Goal: Task Accomplishment & Management: Complete application form

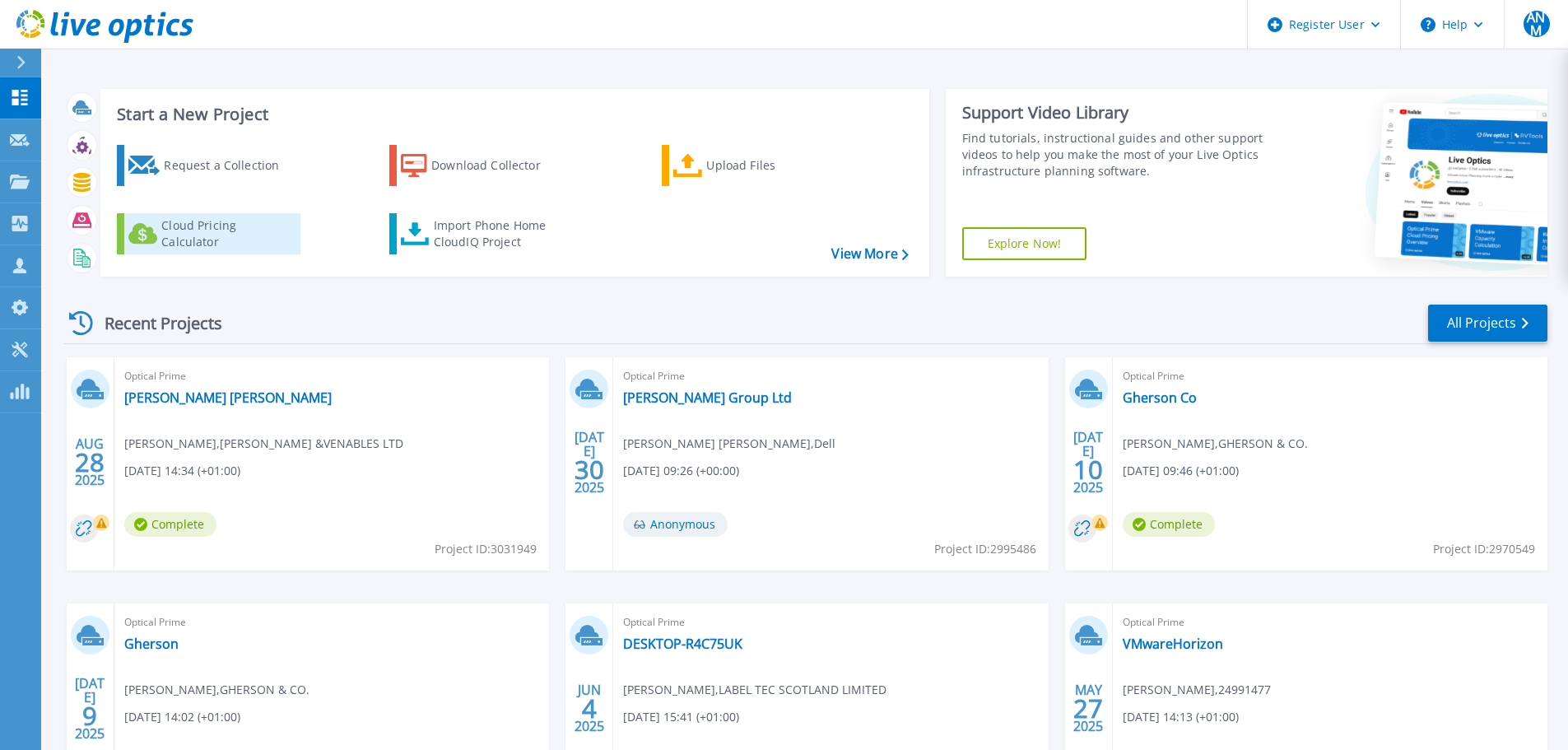
click at [248, 235] on div "Cloud Pricing Calculator" at bounding box center [227, 233] width 132 height 32
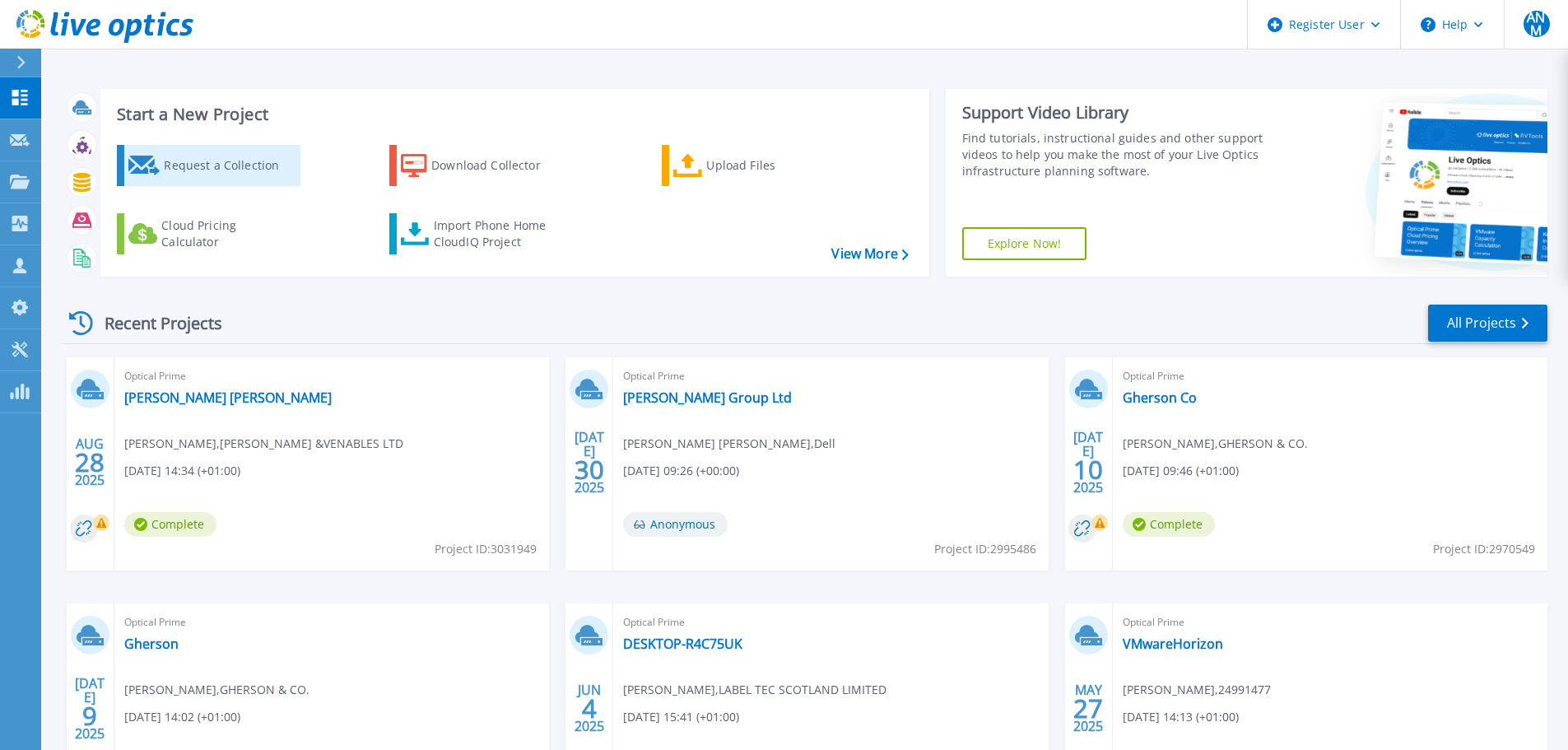
click at [219, 170] on div "Request a Collection" at bounding box center [230, 165] width 132 height 32
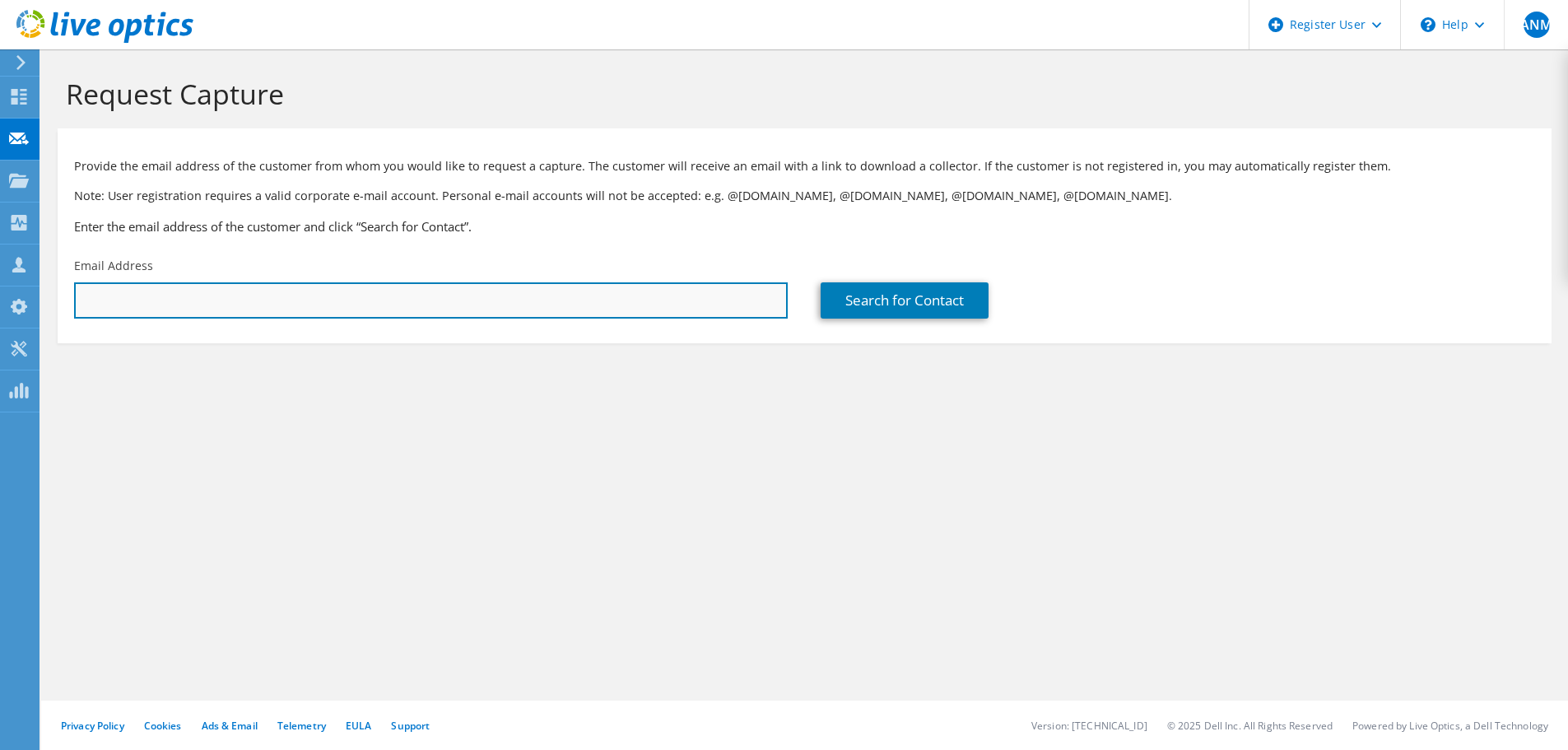
click at [376, 305] on input "text" at bounding box center [431, 300] width 713 height 36
click at [177, 286] on input "text" at bounding box center [431, 300] width 713 height 36
paste input "RoryMcLeish@whitechapelgallery.org"
type input "RoryMcLeish@whitechapelgallery.org"
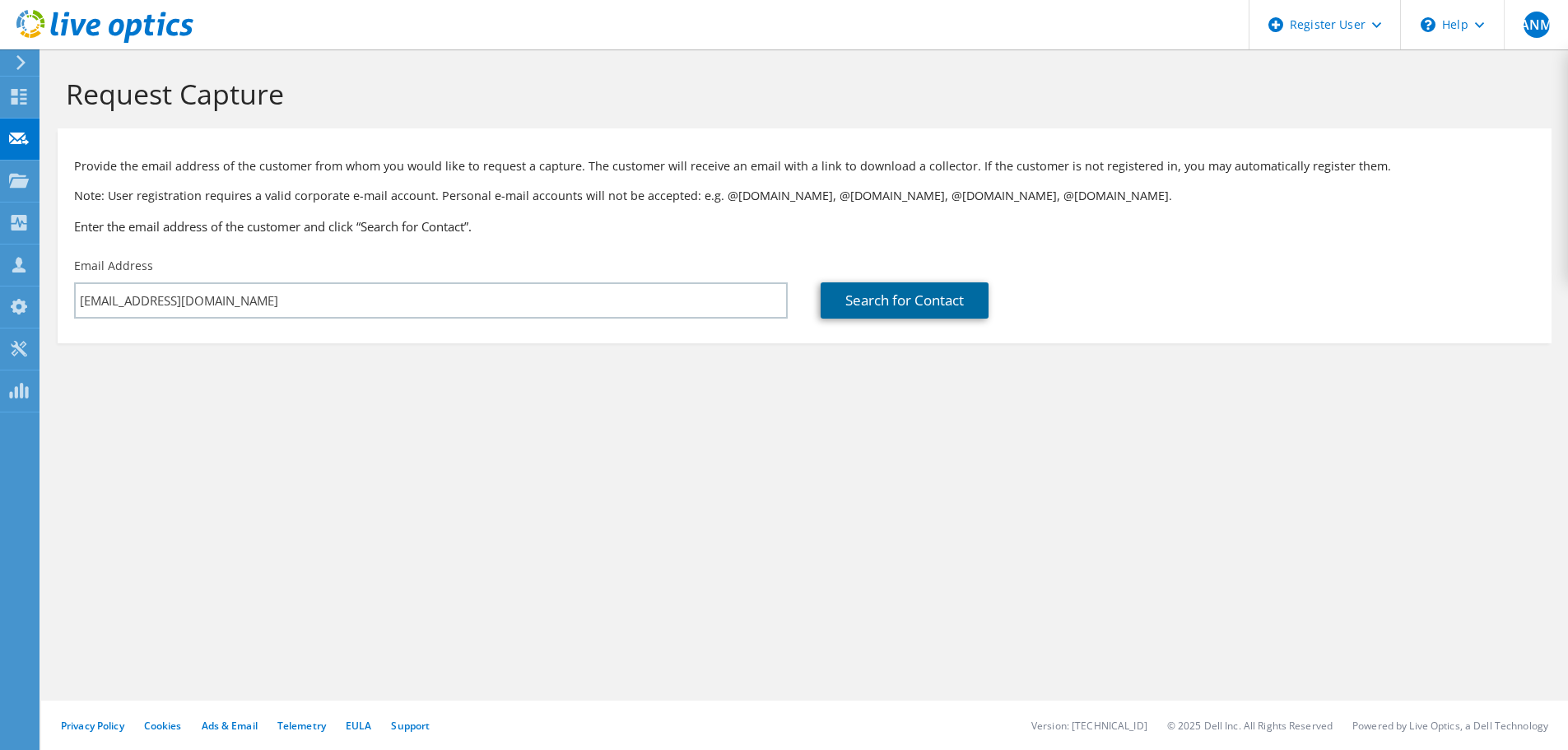
click at [864, 313] on link "Search for Contact" at bounding box center [905, 300] width 168 height 36
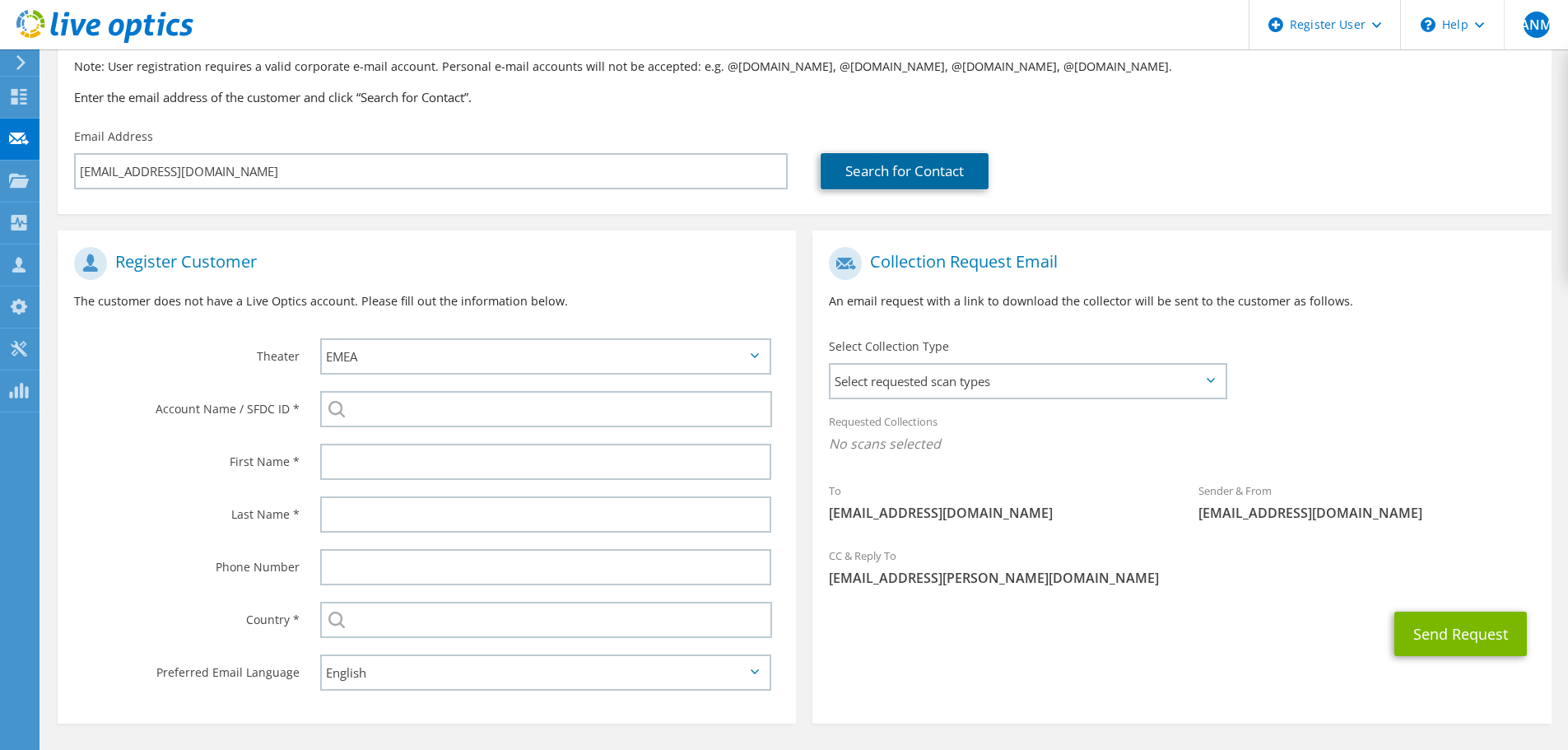
scroll to position [164, 0]
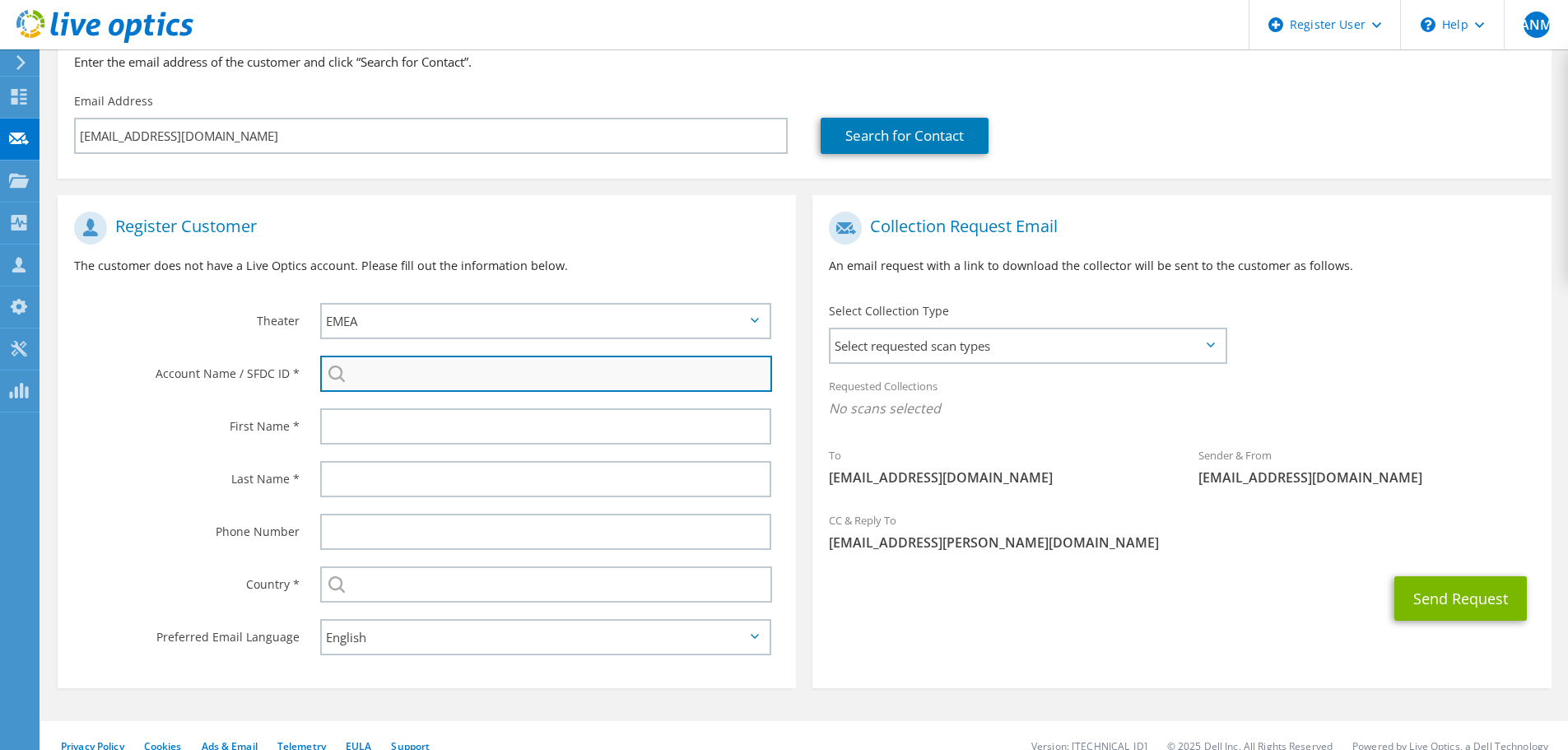
click at [384, 381] on input "search" at bounding box center [546, 373] width 452 height 36
paste input "29915652"
type input "29915652"
click at [177, 438] on div "First Name *" at bounding box center [180, 425] width 246 height 51
drag, startPoint x: 166, startPoint y: 429, endPoint x: 392, endPoint y: 423, distance: 226.1
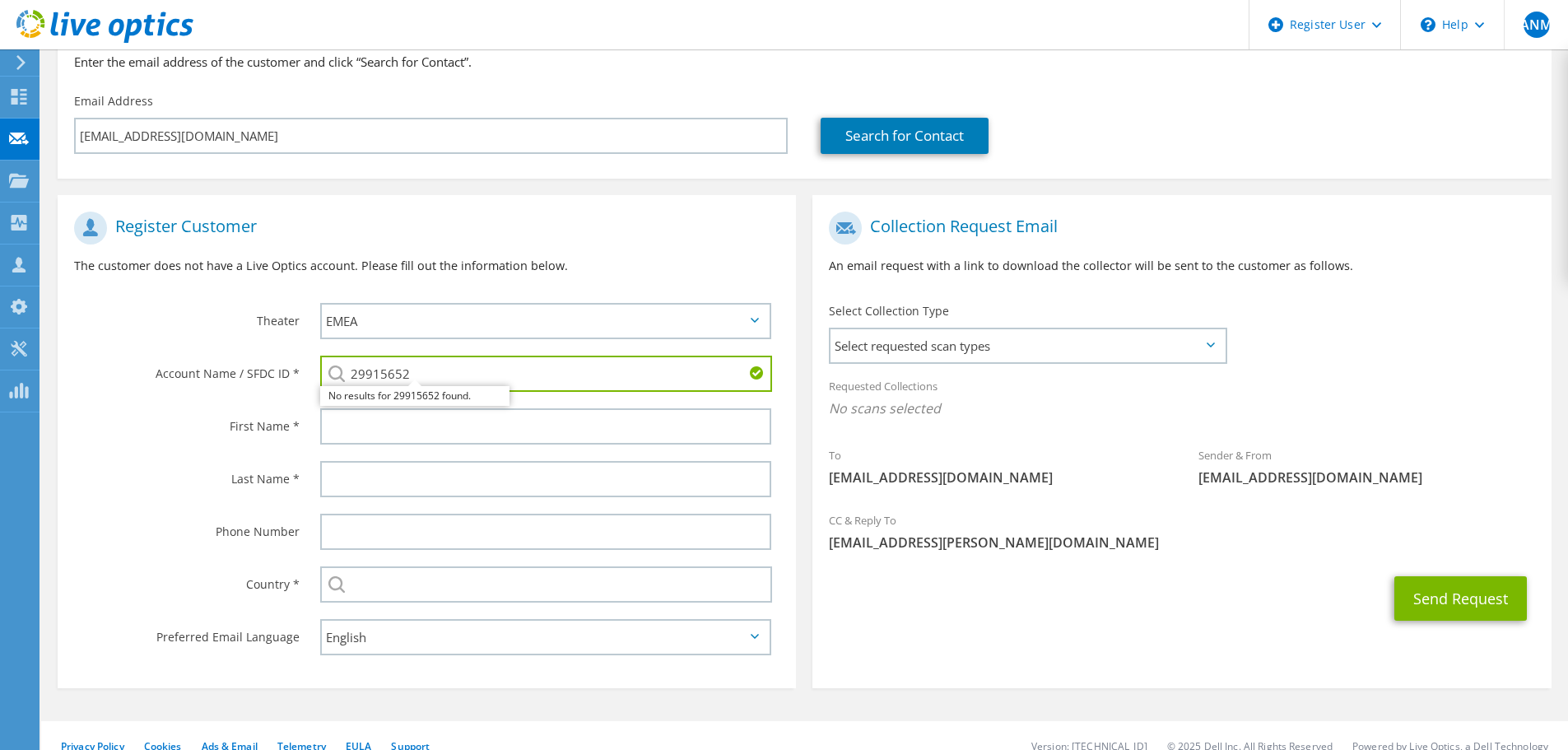
click at [166, 428] on label "First Name *" at bounding box center [186, 421] width 225 height 26
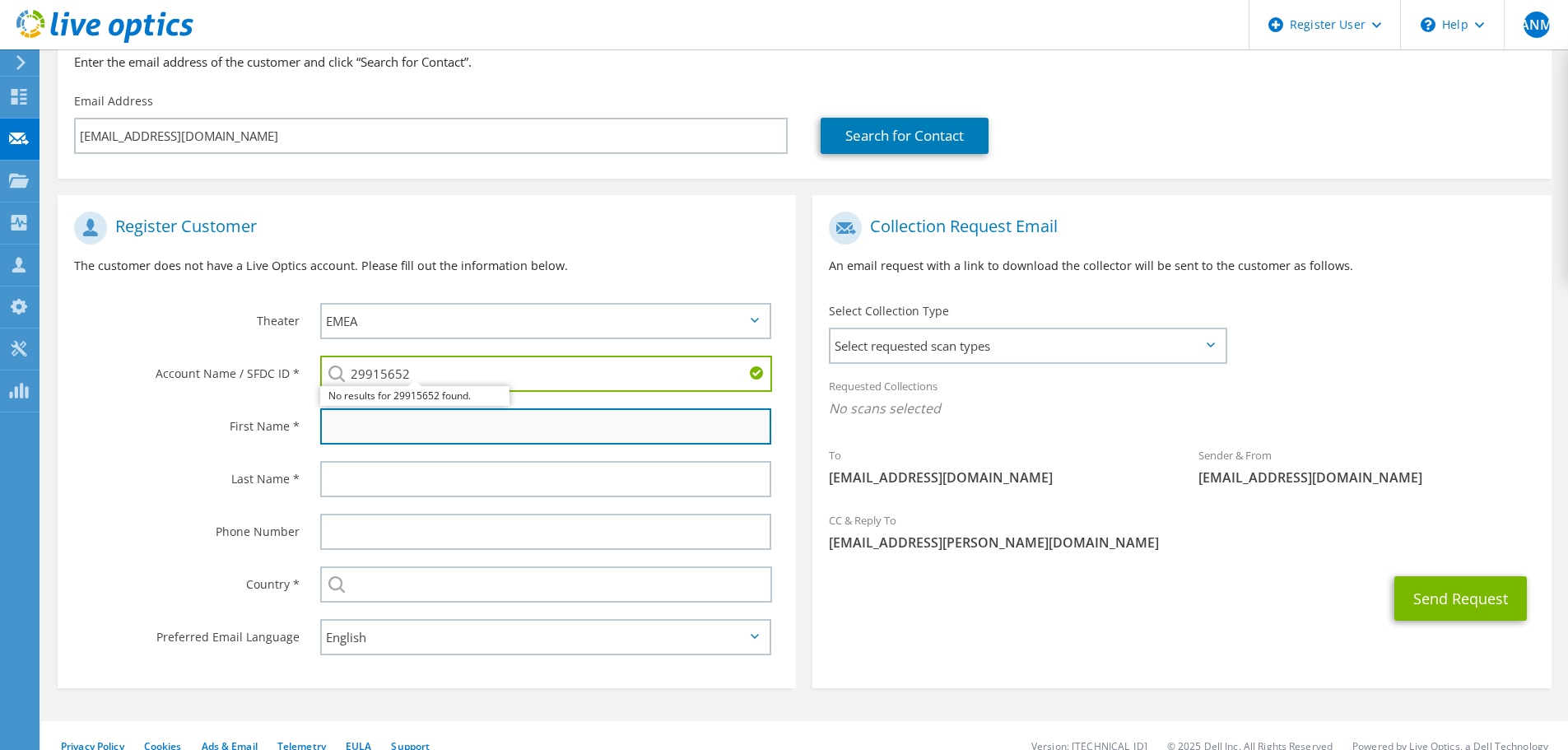
click at [419, 422] on input "text" at bounding box center [546, 426] width 451 height 36
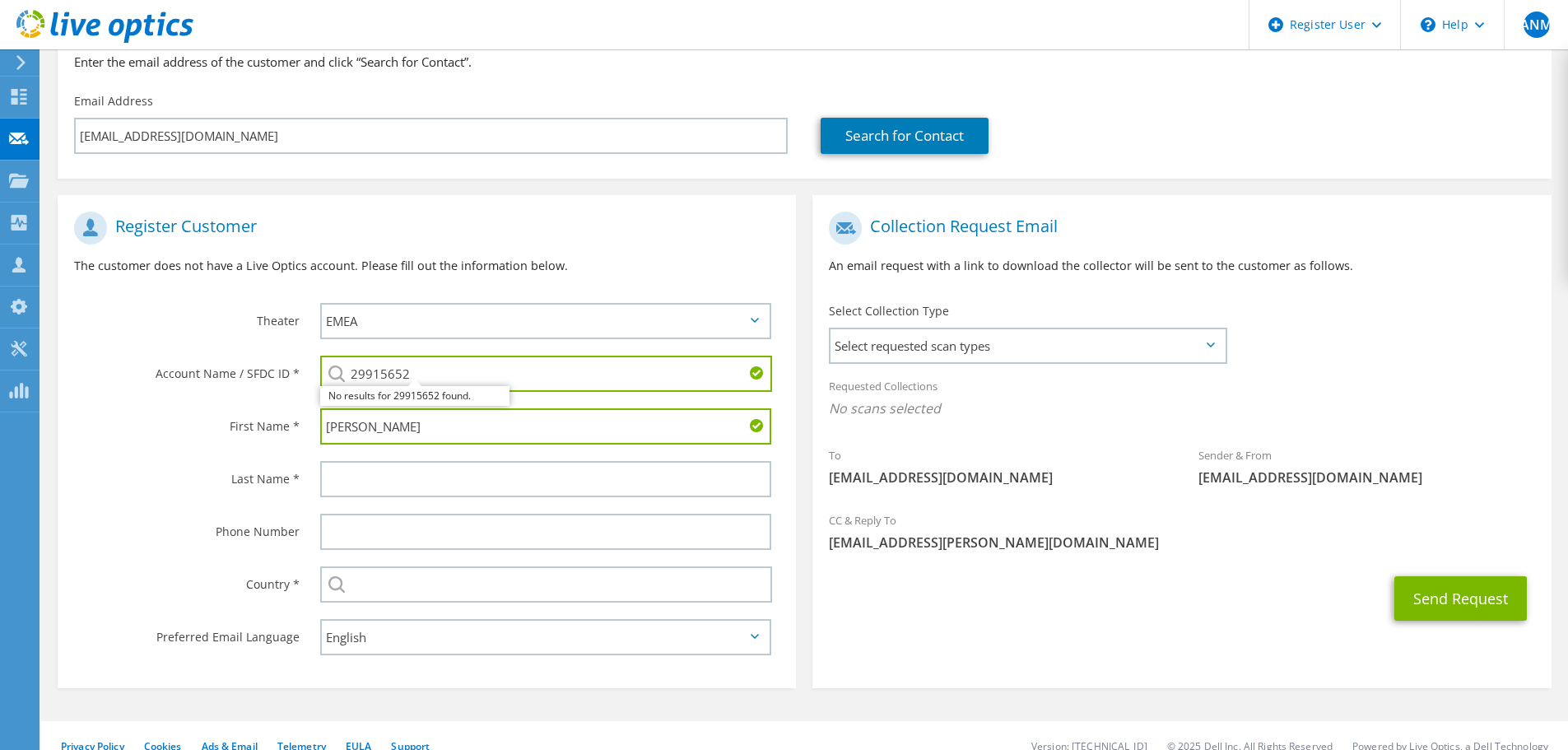
type input "Rory"
type input "McLeish"
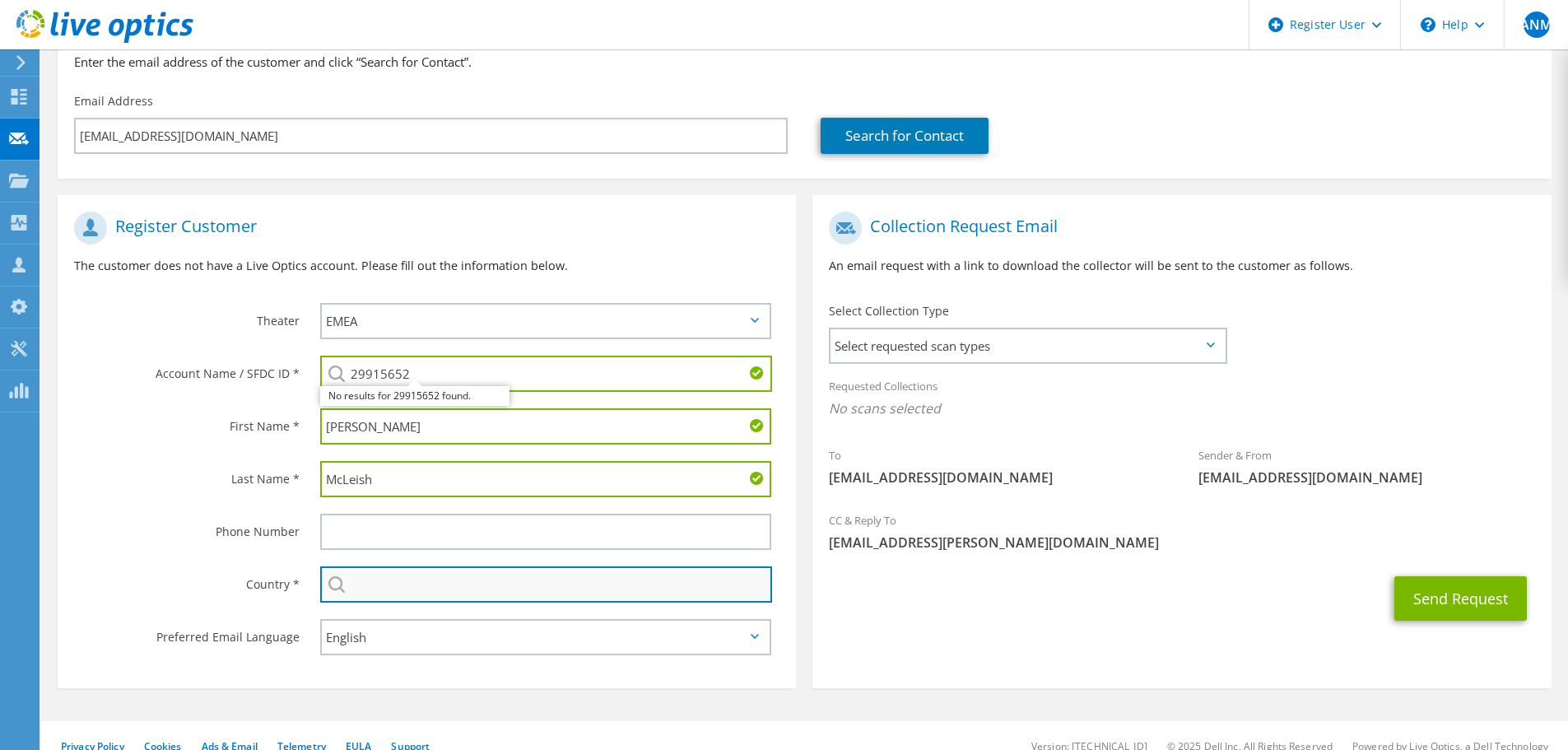
click at [391, 591] on input "text" at bounding box center [546, 584] width 452 height 36
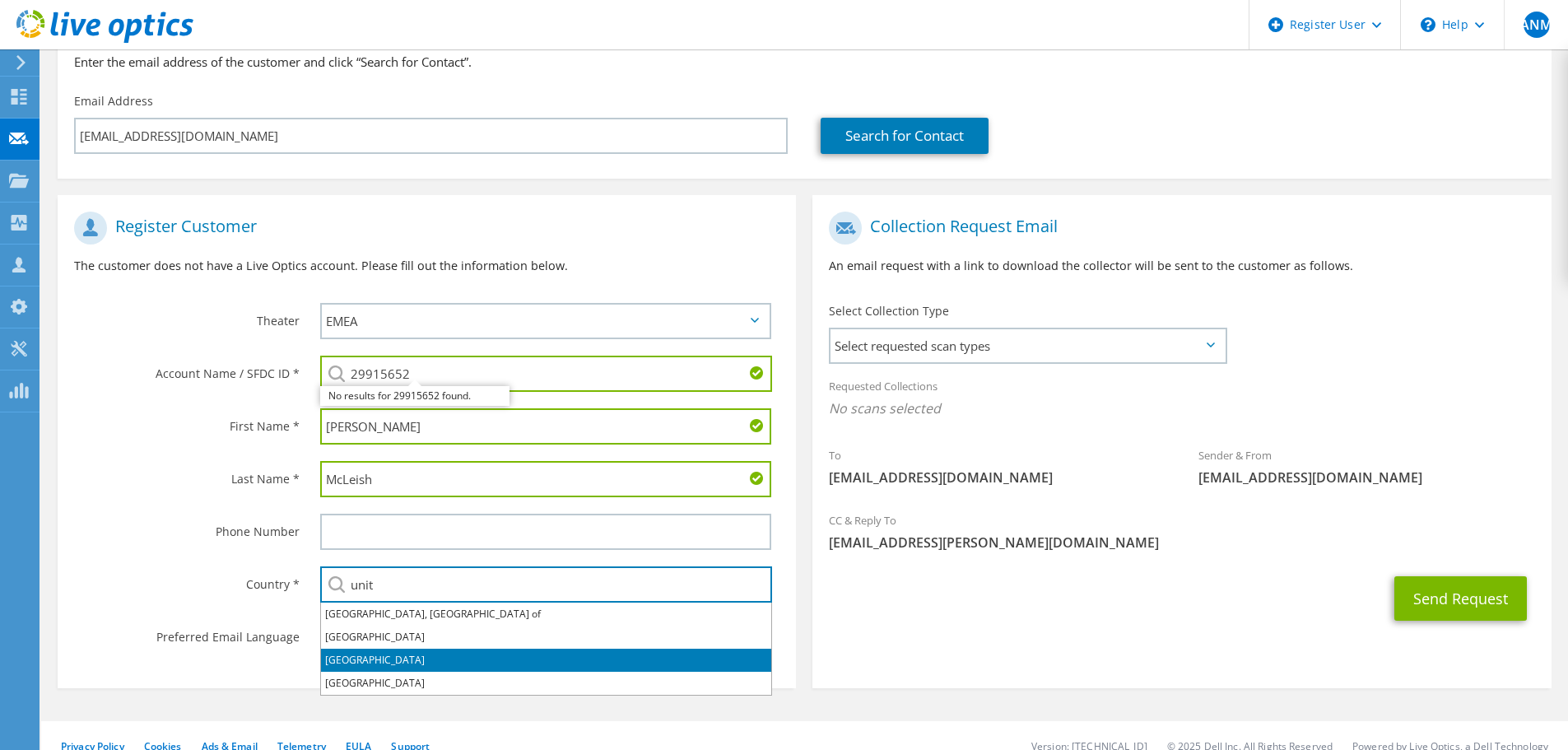
click at [371, 655] on li "United Kingdom" at bounding box center [546, 660] width 450 height 23
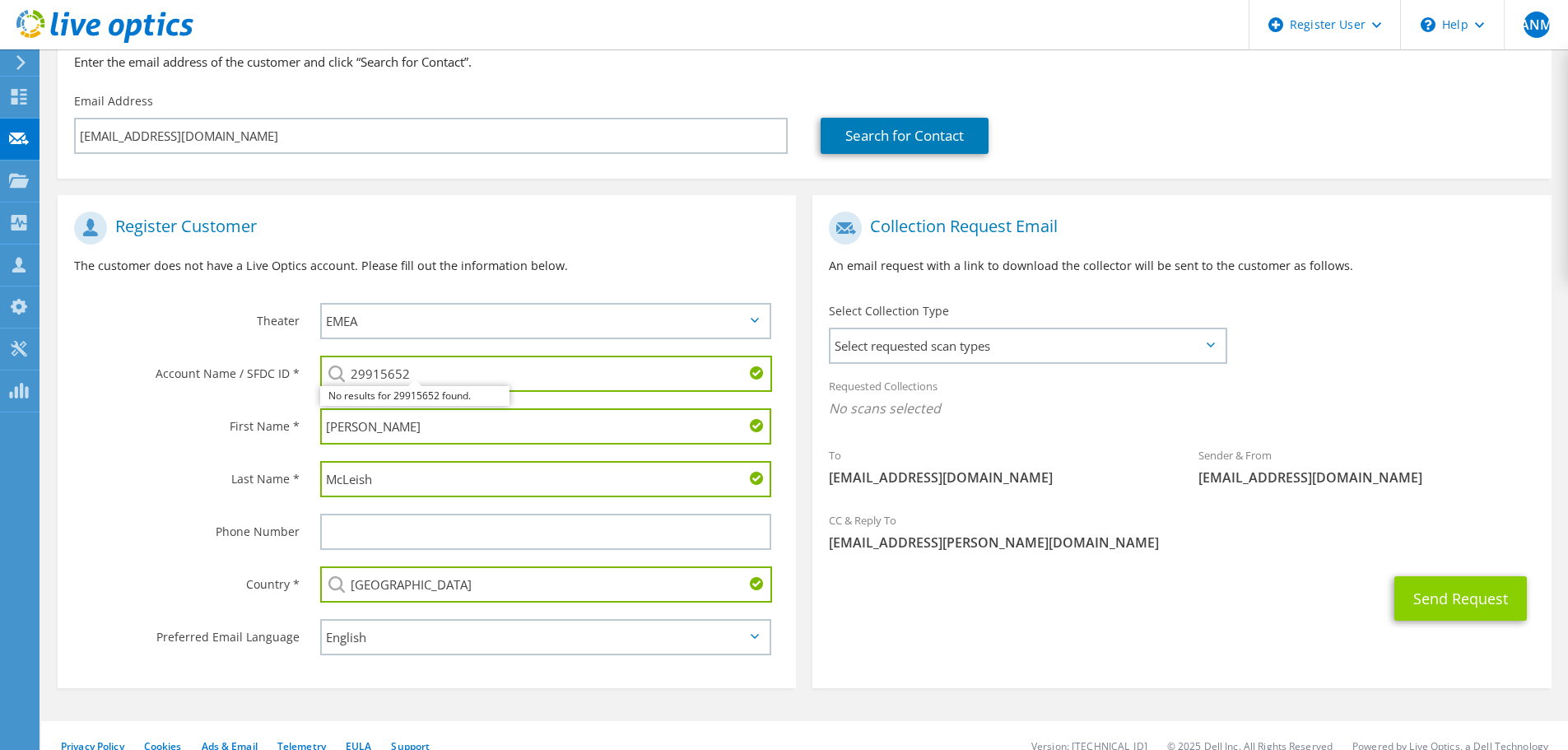
type input "United Kingdom"
click at [1439, 600] on button "Send Request" at bounding box center [1460, 599] width 133 height 45
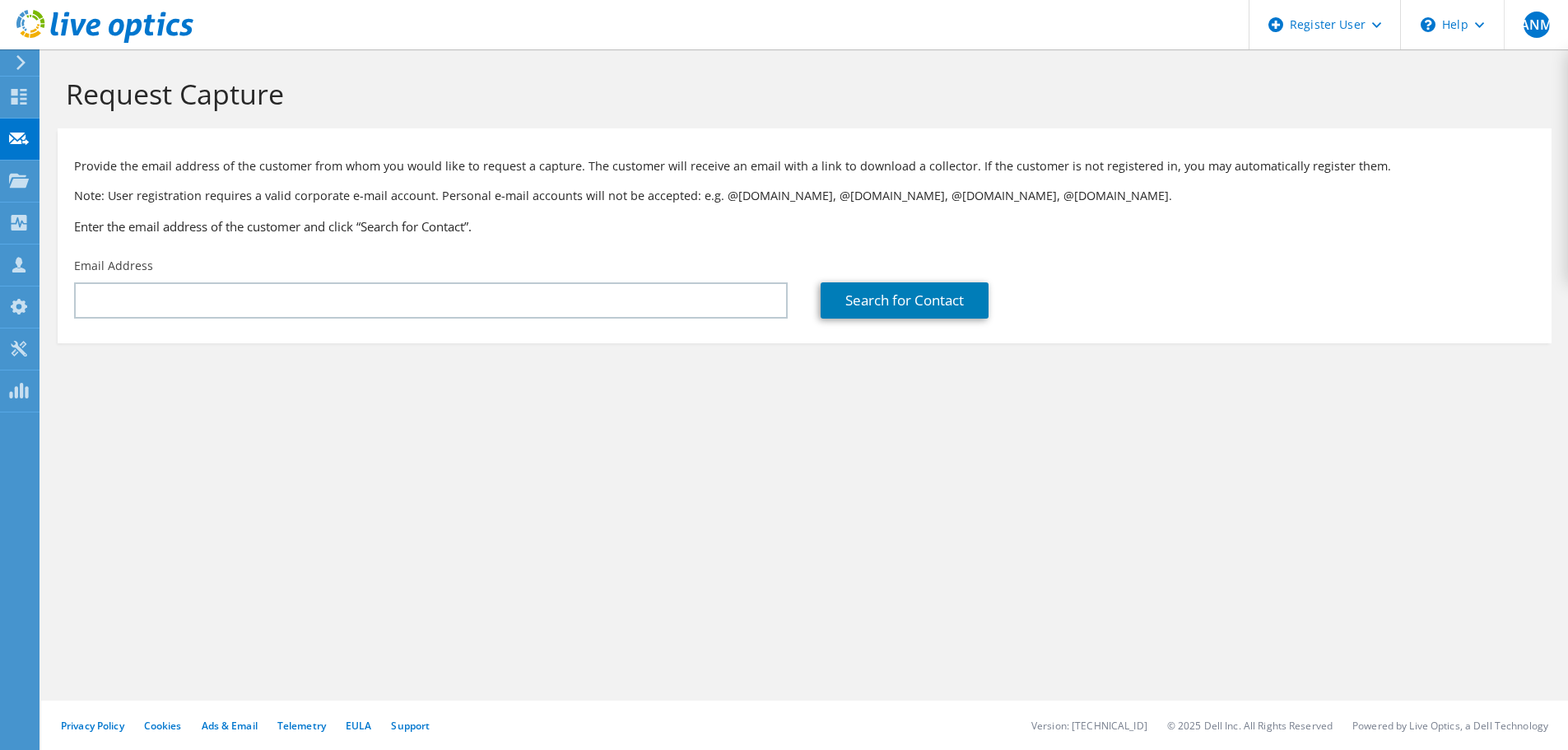
click at [26, 54] on div at bounding box center [96, 27] width 194 height 55
click at [48, 93] on div "Dashboard" at bounding box center [77, 97] width 77 height 41
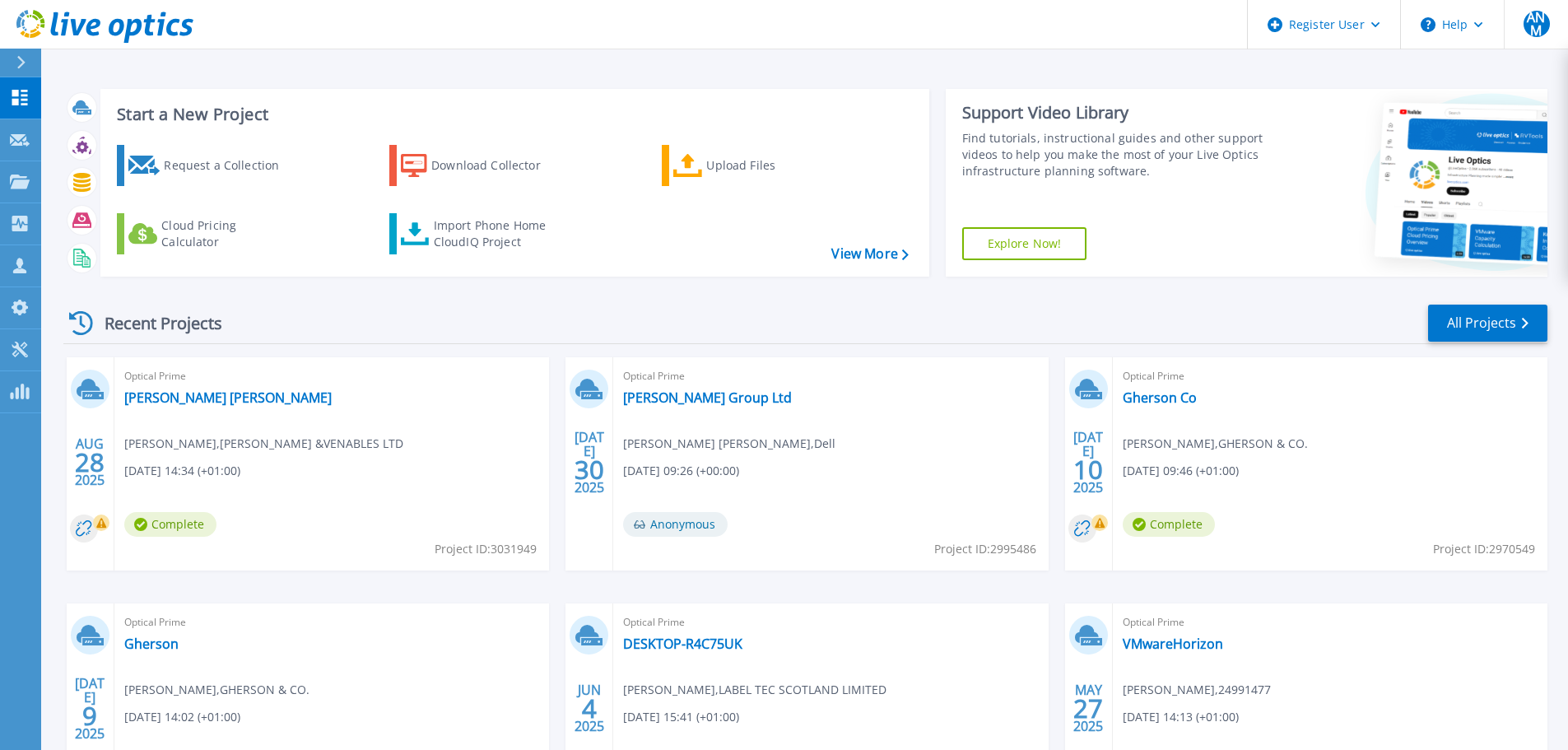
click at [1041, 239] on link "Explore Now!" at bounding box center [1024, 243] width 125 height 32
click at [1485, 161] on icon at bounding box center [1498, 185] width 249 height 166
click at [856, 266] on div "Request a Collection Download Collector Upload Files Cloud Pricing Calculator I…" at bounding box center [512, 200] width 817 height 136
drag, startPoint x: 863, startPoint y: 251, endPoint x: 863, endPoint y: 262, distance: 11.0
click at [863, 251] on link "View More" at bounding box center [869, 253] width 77 height 16
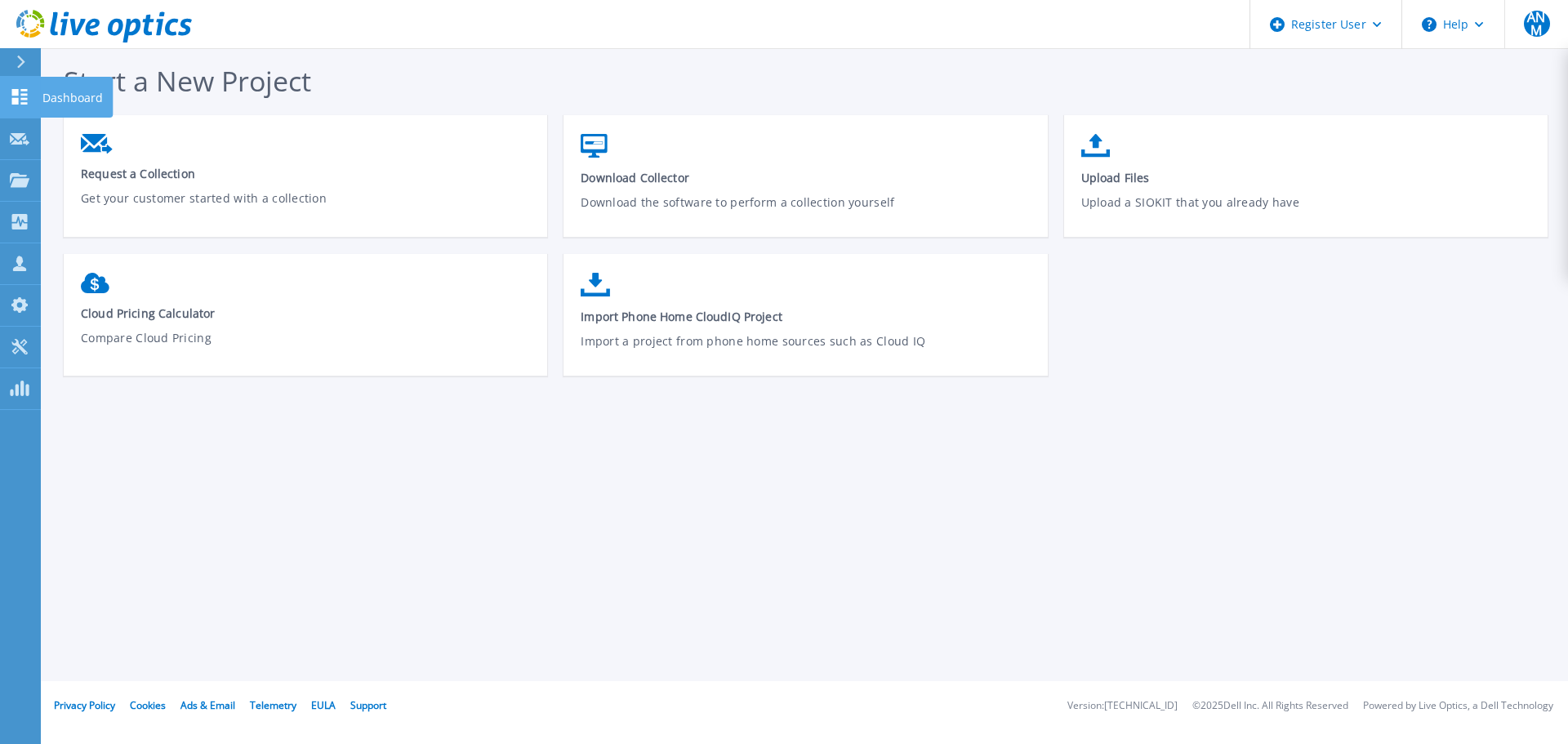
click at [17, 112] on link "Dashboard Dashboard" at bounding box center [20, 97] width 40 height 41
click at [75, 98] on p "Dashboard" at bounding box center [73, 98] width 61 height 42
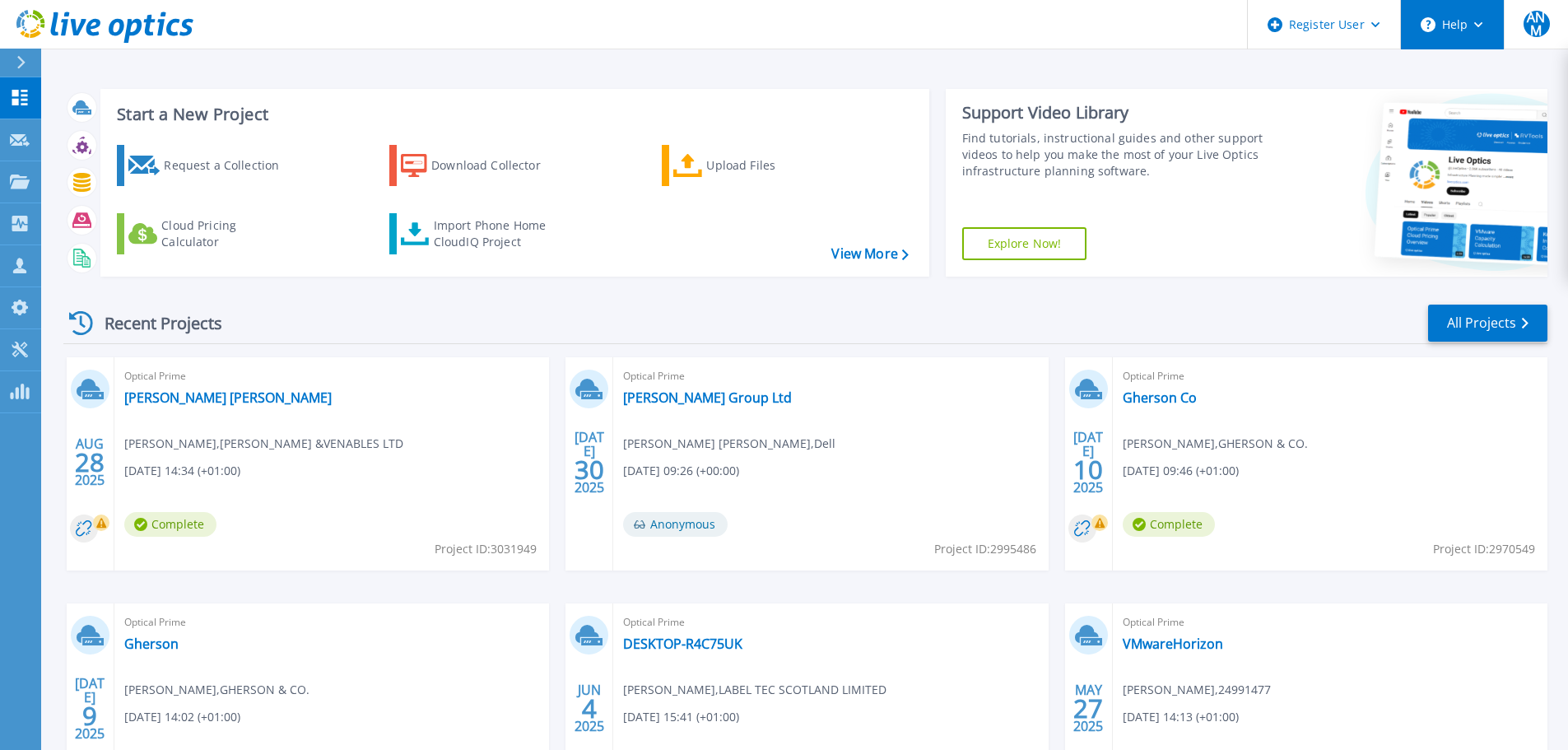
click at [1462, 19] on button "Help" at bounding box center [1452, 24] width 103 height 49
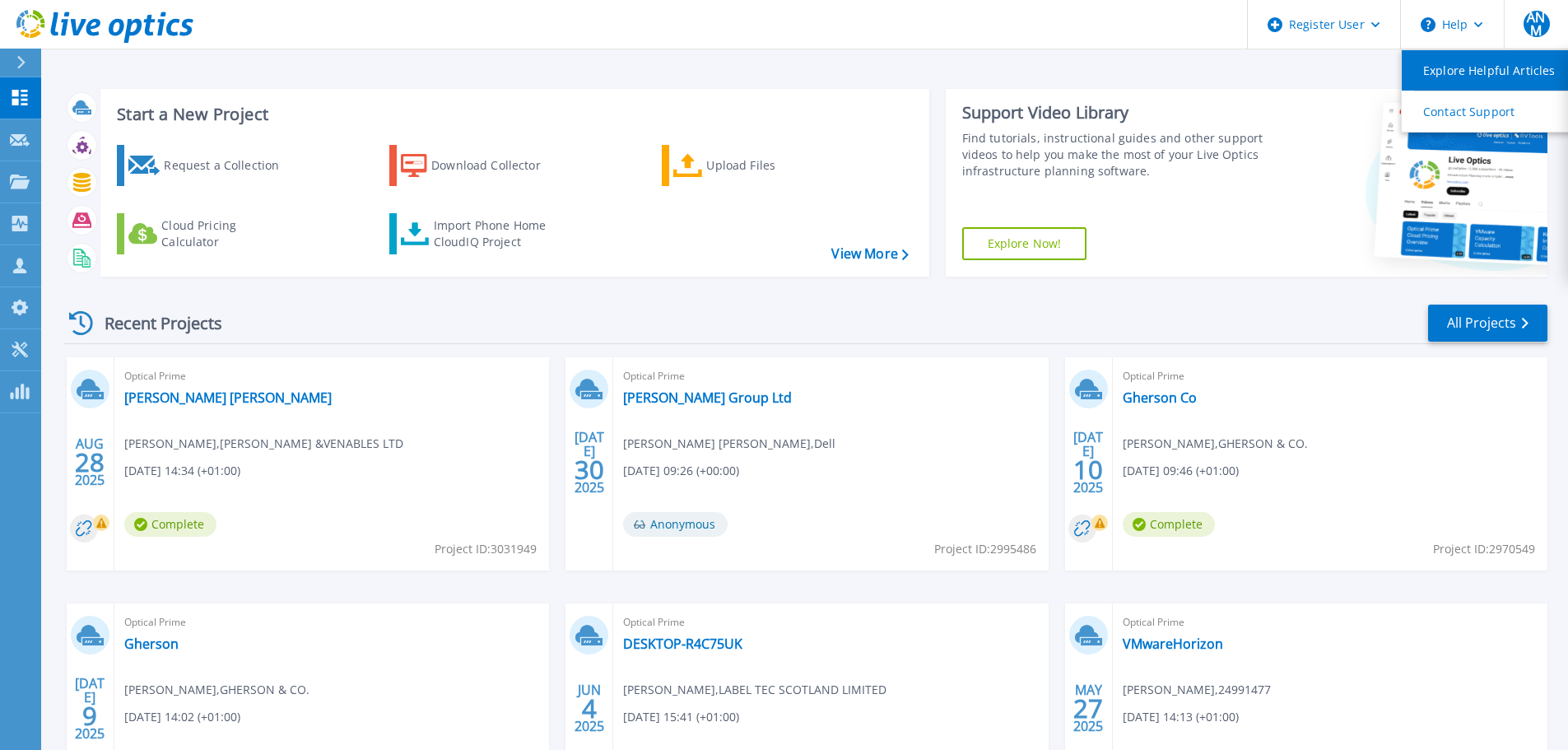
click at [1452, 61] on link "Explore Helpful Articles" at bounding box center [1494, 70] width 184 height 40
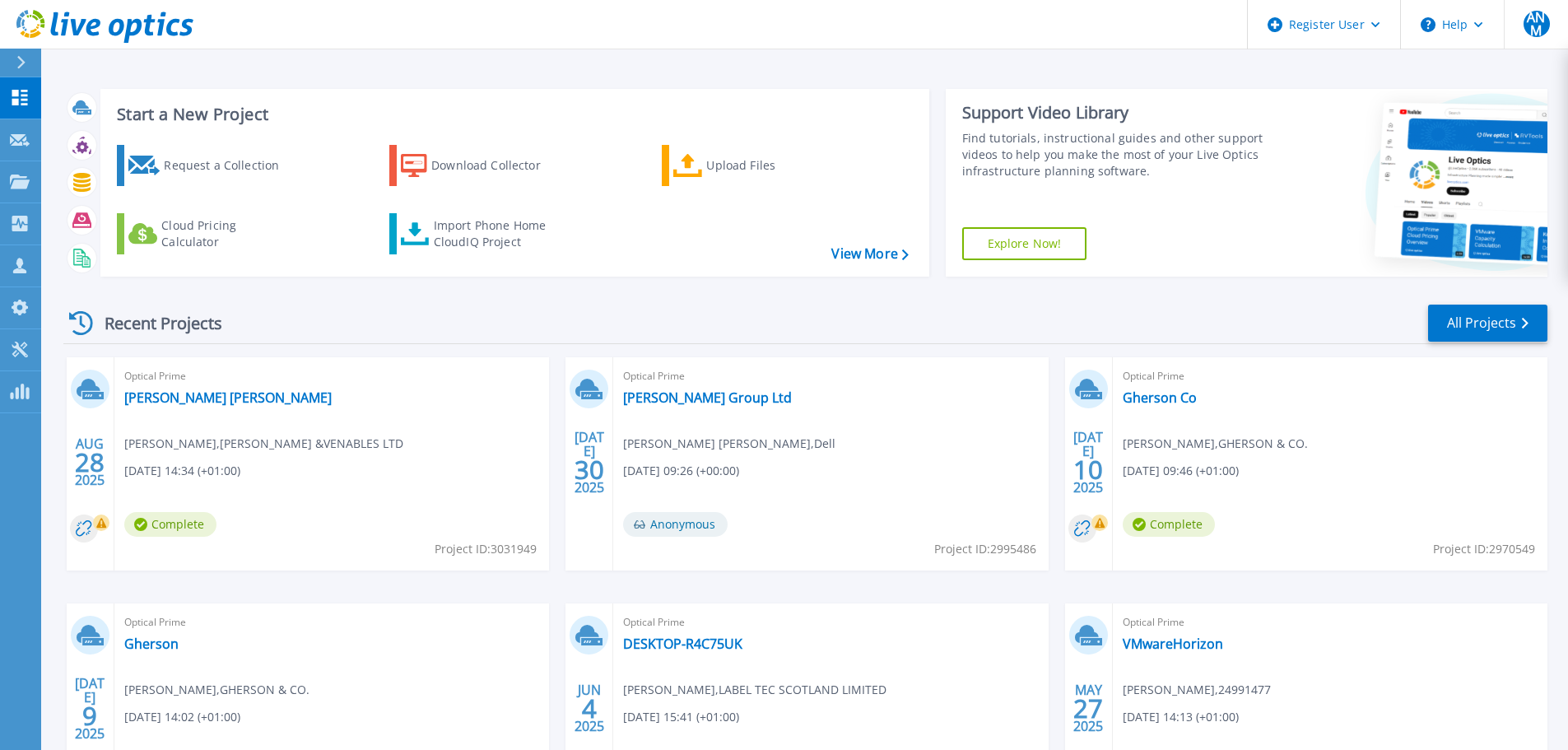
click at [8, 67] on button at bounding box center [20, 62] width 41 height 29
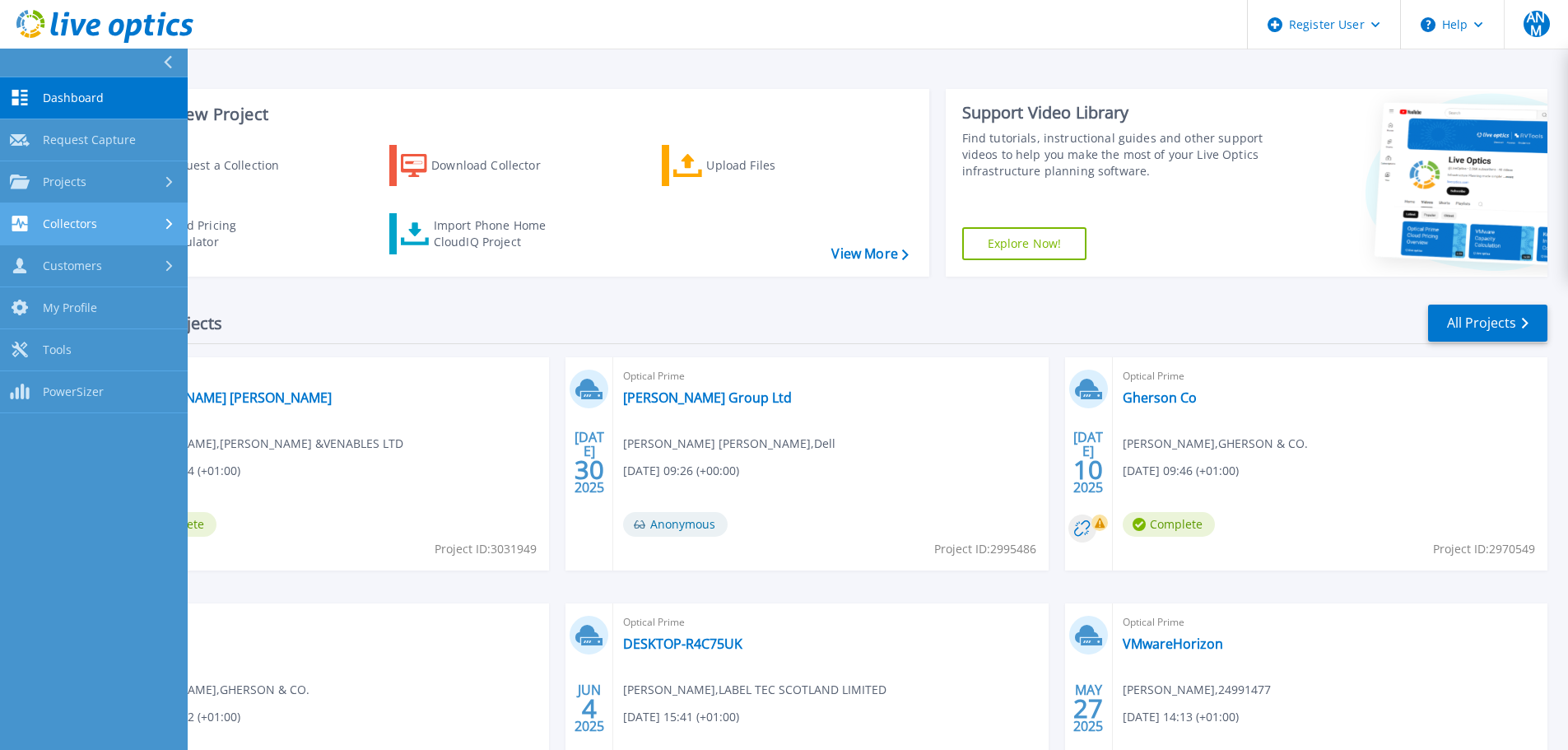
click at [161, 211] on link "Collectors Collectors" at bounding box center [94, 224] width 187 height 42
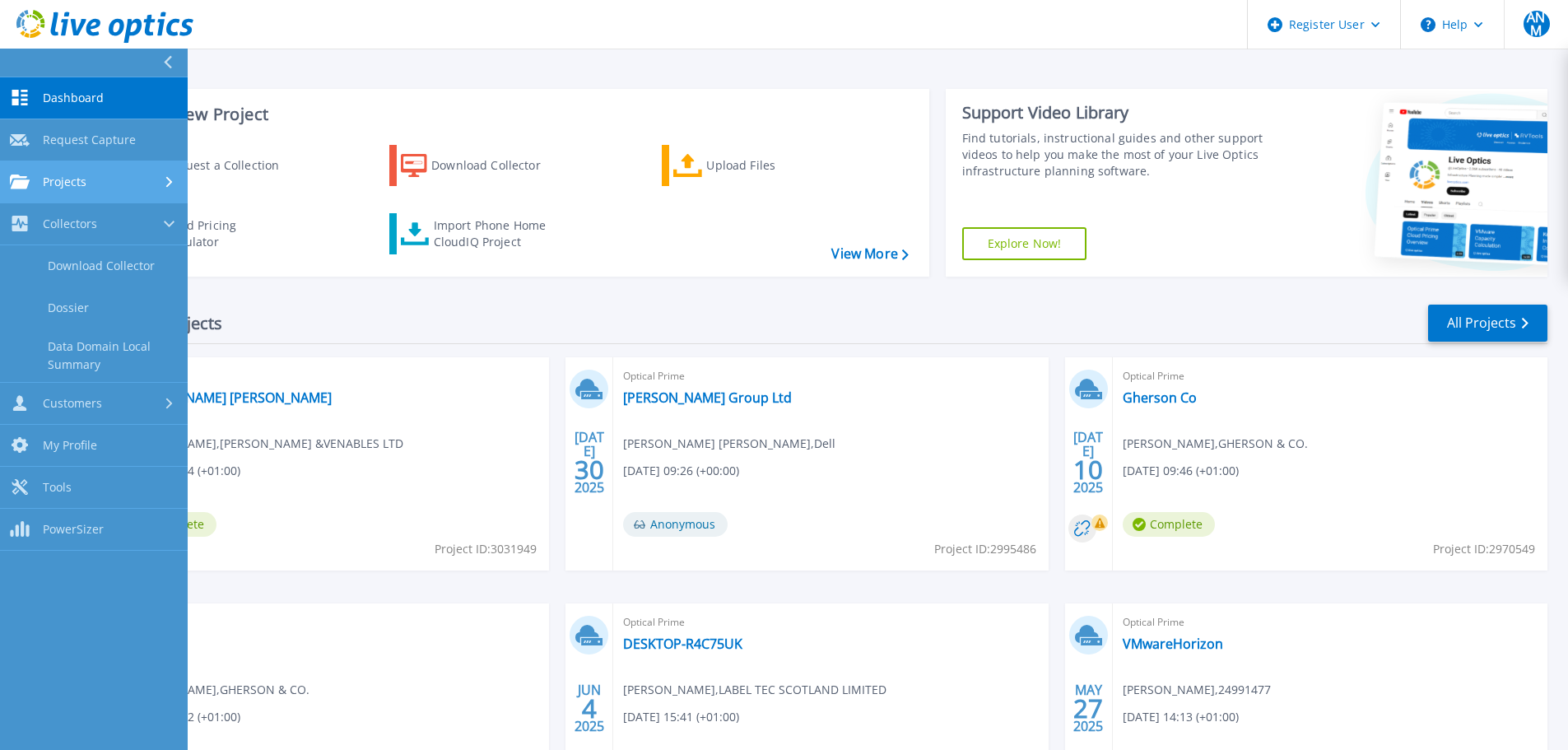
click at [173, 187] on div at bounding box center [171, 182] width 14 height 13
click at [165, 176] on div at bounding box center [171, 182] width 14 height 13
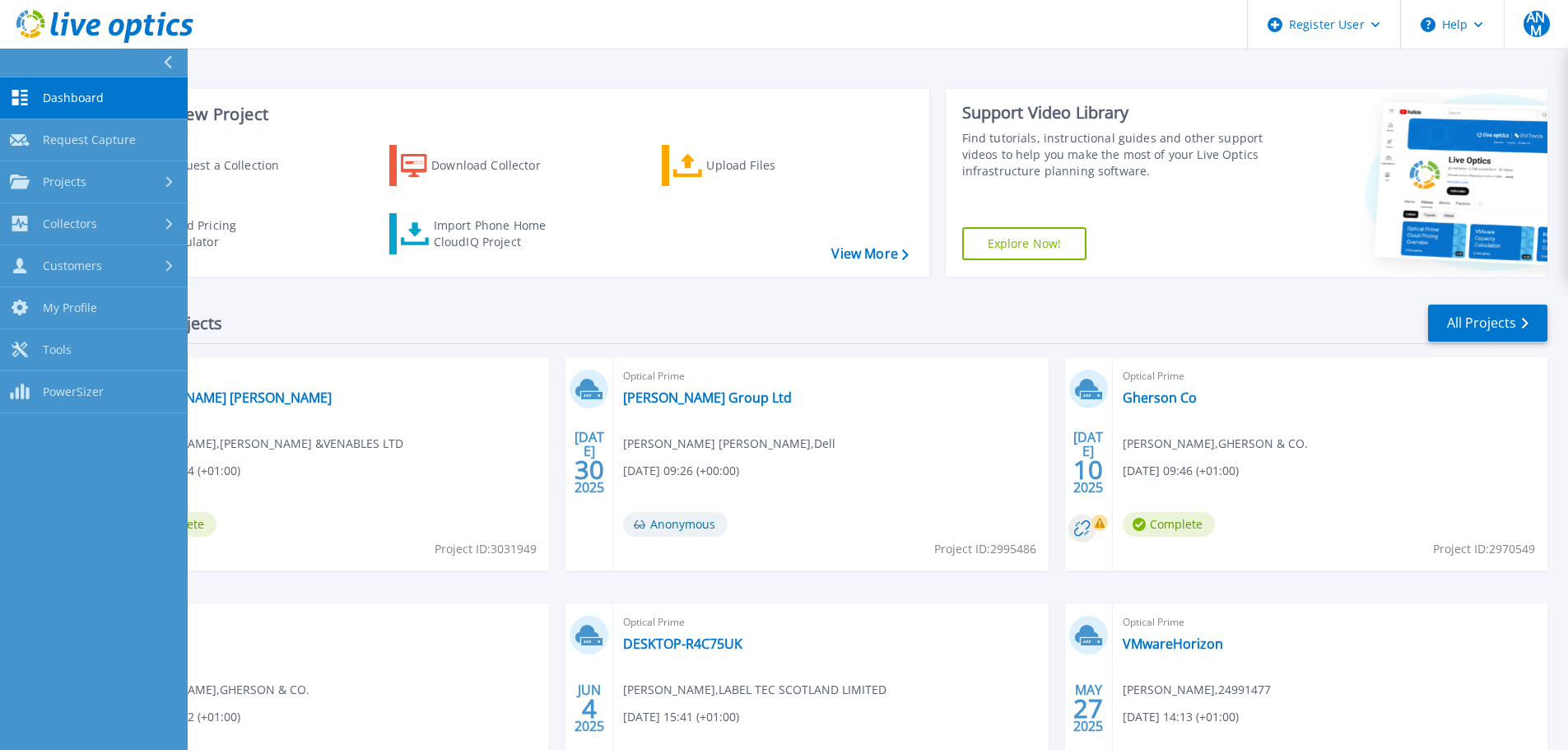
click at [172, 58] on icon at bounding box center [168, 62] width 8 height 13
